Goal: Answer question/provide support

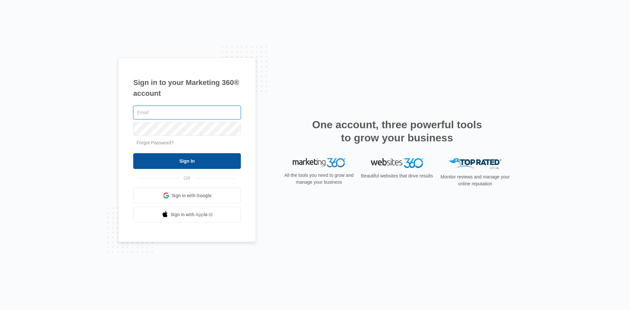
type input "[EMAIL_ADDRESS][DOMAIN_NAME]"
click at [176, 163] on input "Sign In" at bounding box center [187, 161] width 108 height 16
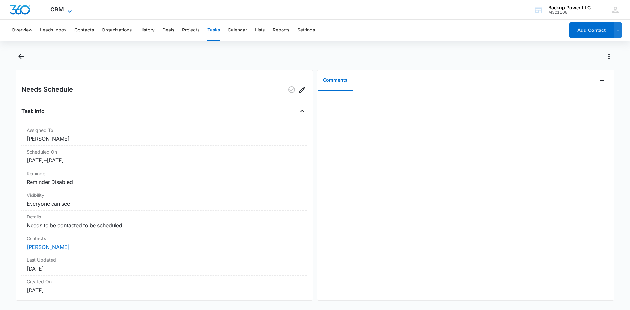
click at [66, 8] on icon at bounding box center [70, 12] width 8 height 8
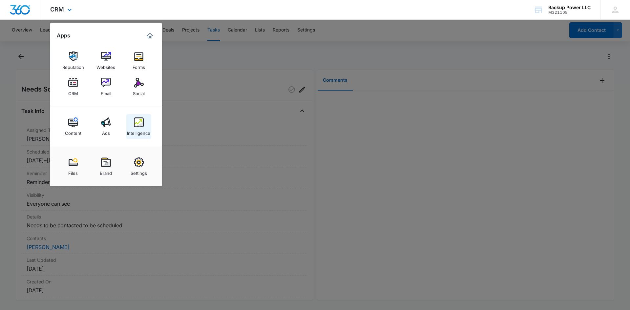
click at [142, 128] on div "Intelligence" at bounding box center [138, 131] width 23 height 9
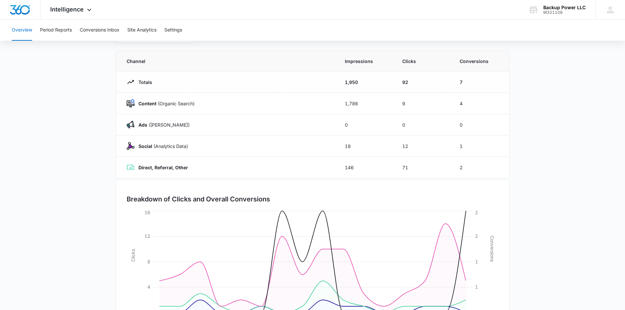
scroll to position [96, 0]
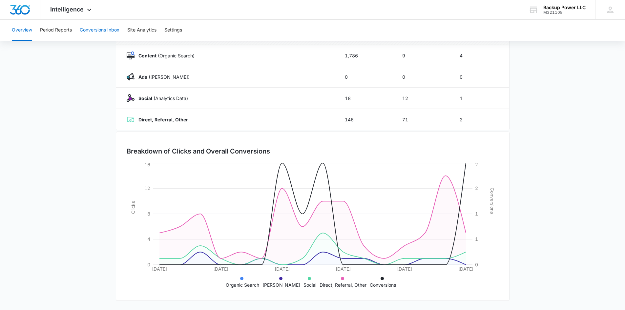
click at [88, 31] on button "Conversions Inbox" at bounding box center [100, 30] width 40 height 21
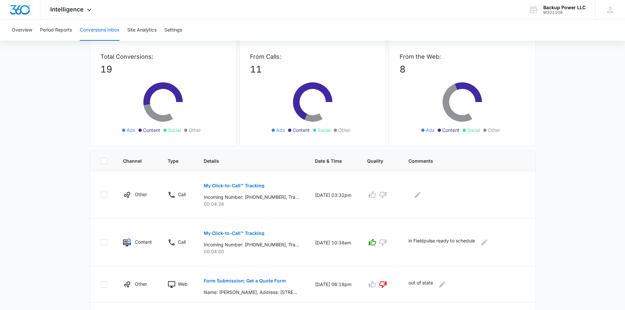
scroll to position [98, 0]
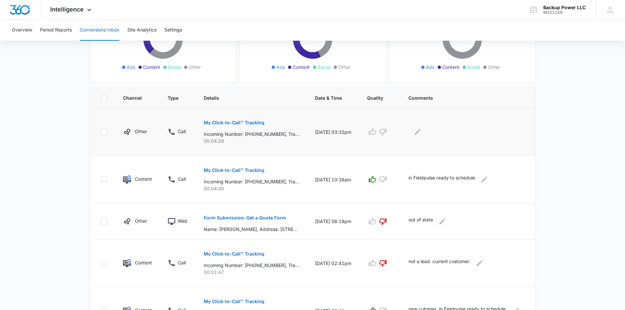
click at [247, 122] on p "My Click-to-Call™ Tracking" at bounding box center [234, 122] width 61 height 5
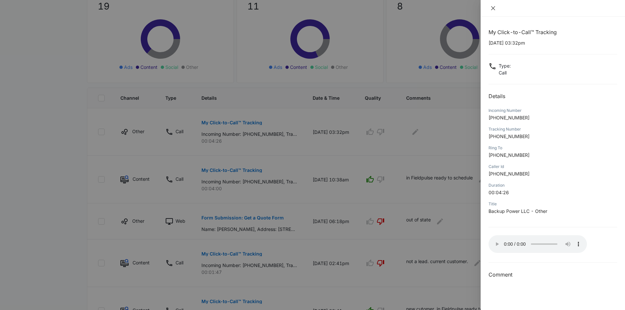
click at [494, 9] on icon "close" at bounding box center [493, 8] width 5 height 5
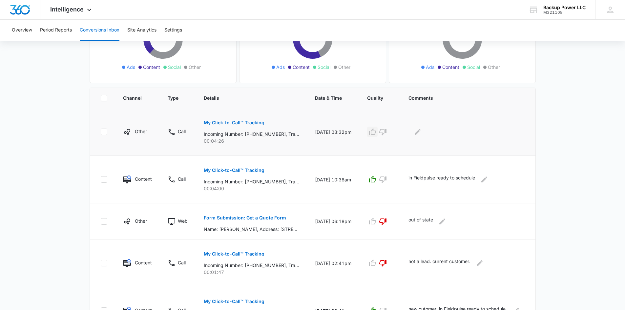
click at [376, 134] on icon "button" at bounding box center [372, 132] width 8 height 8
click at [421, 133] on icon "Edit Comments" at bounding box center [418, 132] width 6 height 6
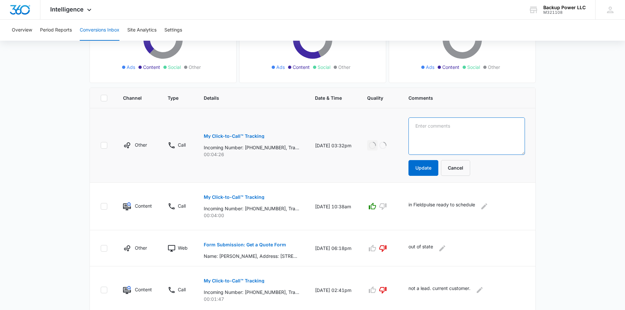
click at [434, 126] on textarea at bounding box center [467, 135] width 116 height 37
type textarea "in Fieldpulse ready to schedule."
click at [435, 164] on button "Update" at bounding box center [424, 168] width 30 height 16
